Goal: Entertainment & Leisure: Consume media (video, audio)

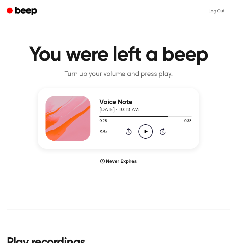
click at [130, 132] on icon "Rewind 5 seconds" at bounding box center [129, 131] width 6 height 7
click at [101, 116] on div at bounding box center [145, 116] width 92 height 4
click at [144, 131] on icon "Play Audio" at bounding box center [146, 131] width 14 height 14
click at [144, 138] on icon "Pause Audio" at bounding box center [146, 131] width 14 height 14
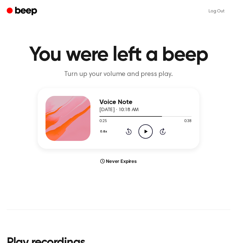
click at [142, 128] on icon "Play Audio" at bounding box center [146, 131] width 14 height 14
click at [142, 128] on icon "Pause Audio" at bounding box center [146, 131] width 14 height 14
click at [145, 131] on icon at bounding box center [145, 132] width 3 height 4
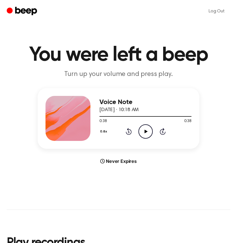
click at [125, 126] on div "0.8x Rewind 5 seconds Play Audio Skip 5 seconds" at bounding box center [145, 131] width 92 height 14
click at [102, 117] on div at bounding box center [145, 116] width 92 height 4
click at [151, 131] on icon "Play Audio" at bounding box center [146, 131] width 14 height 14
click at [125, 129] on div "0.8x Rewind 5 seconds Play Audio Skip 5 seconds" at bounding box center [145, 131] width 92 height 14
click at [127, 130] on icon at bounding box center [129, 131] width 6 height 7
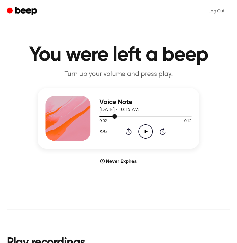
click at [101, 116] on div at bounding box center [107, 116] width 17 height 1
click at [150, 132] on icon "Play Audio" at bounding box center [146, 131] width 14 height 14
click at [151, 132] on icon "Pause Audio" at bounding box center [146, 131] width 14 height 14
click at [151, 132] on icon "Play Audio" at bounding box center [146, 131] width 14 height 14
click at [130, 133] on icon "Rewind 5 seconds" at bounding box center [129, 131] width 6 height 7
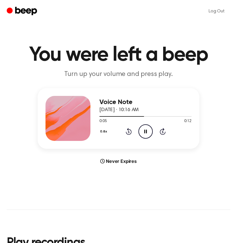
click at [140, 132] on icon "Pause Audio" at bounding box center [146, 131] width 14 height 14
click at [140, 132] on icon "Play Audio" at bounding box center [146, 131] width 14 height 14
click at [143, 132] on icon "Pause Audio" at bounding box center [146, 131] width 14 height 14
click at [144, 132] on icon "Play Audio" at bounding box center [146, 131] width 14 height 14
click at [144, 132] on icon at bounding box center [145, 132] width 3 height 4
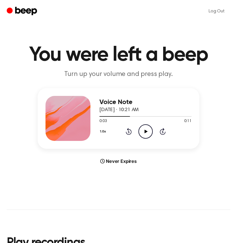
click at [130, 137] on div "1.0x Rewind 5 seconds Play Audio Skip 5 seconds" at bounding box center [145, 131] width 92 height 14
click at [130, 134] on icon at bounding box center [129, 131] width 6 height 7
click at [144, 127] on icon "Play Audio" at bounding box center [146, 131] width 14 height 14
click at [144, 127] on icon "Pause Audio" at bounding box center [146, 131] width 14 height 14
click at [145, 127] on icon "Play Audio" at bounding box center [146, 131] width 14 height 14
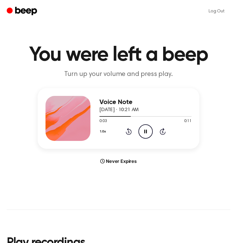
click at [145, 127] on icon "Pause Audio" at bounding box center [146, 131] width 14 height 14
click at [145, 127] on icon "Play Audio" at bounding box center [146, 131] width 14 height 14
click at [145, 127] on icon "Pause Audio" at bounding box center [146, 131] width 14 height 14
click at [102, 114] on div at bounding box center [145, 116] width 92 height 4
click at [143, 130] on icon "Play Audio" at bounding box center [146, 131] width 14 height 14
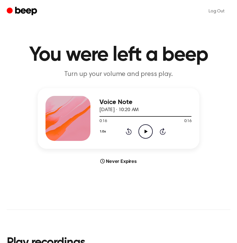
click at [144, 132] on icon "Play Audio" at bounding box center [146, 131] width 14 height 14
click at [146, 132] on icon at bounding box center [145, 132] width 3 height 4
